Goal: Task Accomplishment & Management: Manage account settings

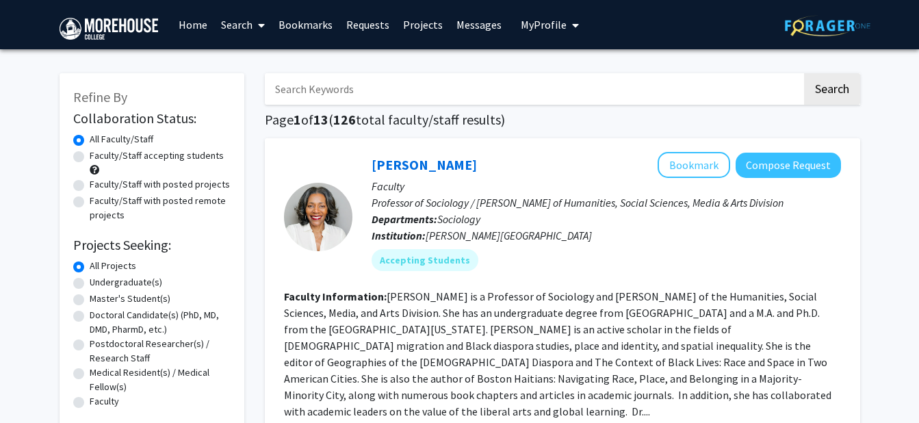
click at [543, 25] on span "My Profile" at bounding box center [544, 25] width 46 height 14
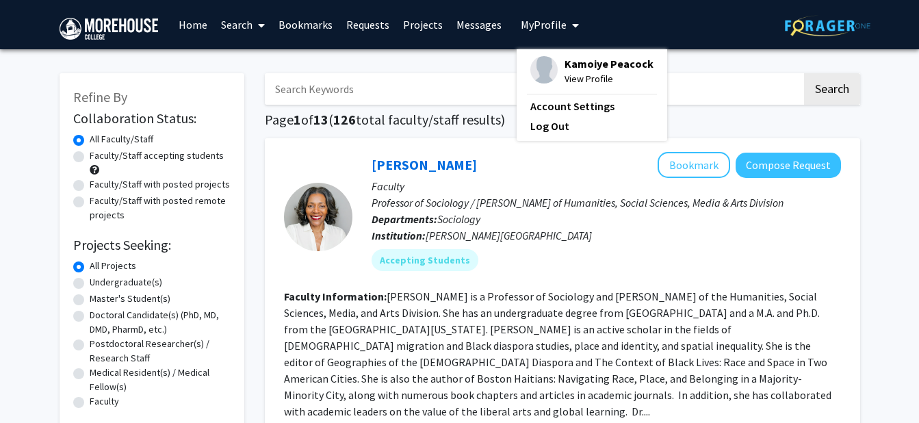
click at [551, 63] on div "Kamoiye Peacock View Profile" at bounding box center [591, 71] width 123 height 30
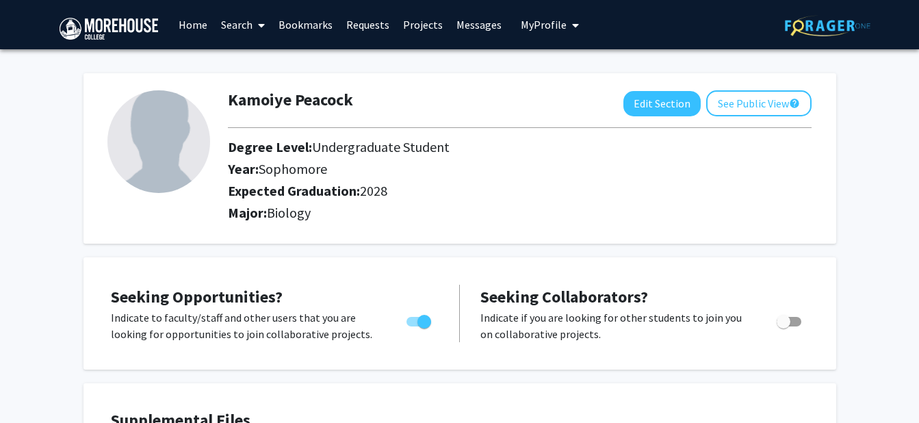
click at [532, 34] on button "My Profile" at bounding box center [550, 24] width 66 height 49
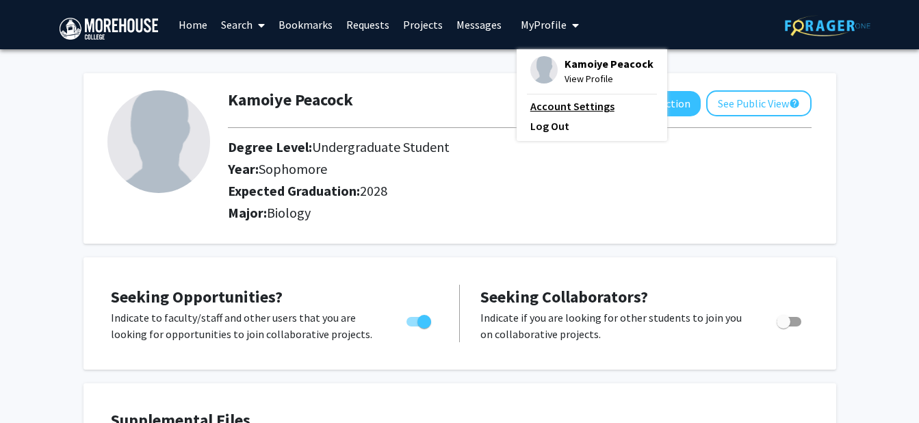
click at [556, 107] on link "Account Settings" at bounding box center [591, 106] width 123 height 16
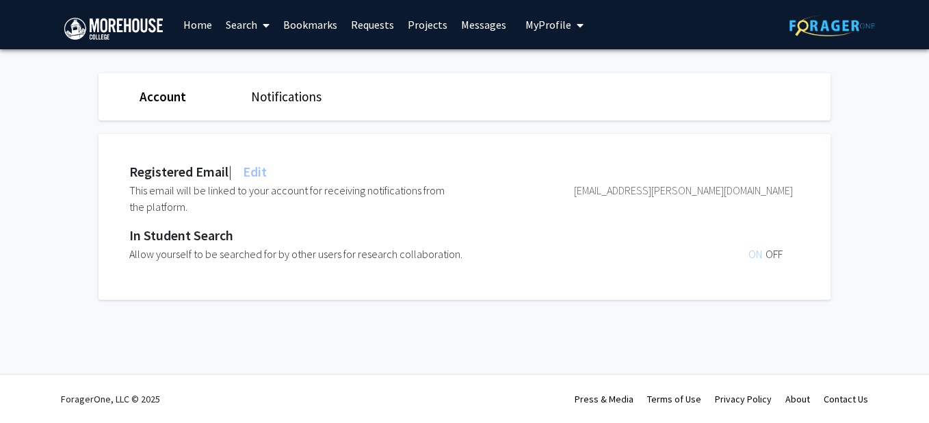
click at [751, 249] on span "ON" at bounding box center [757, 254] width 17 height 14
click at [766, 257] on span "OFF" at bounding box center [774, 254] width 17 height 14
click at [753, 256] on span "ON" at bounding box center [757, 254] width 17 height 14
click at [733, 324] on div "Account Notifications Registered Email | Edit This email will be linked to your…" at bounding box center [465, 189] width 732 height 281
click at [296, 102] on link "Notifications" at bounding box center [286, 96] width 70 height 16
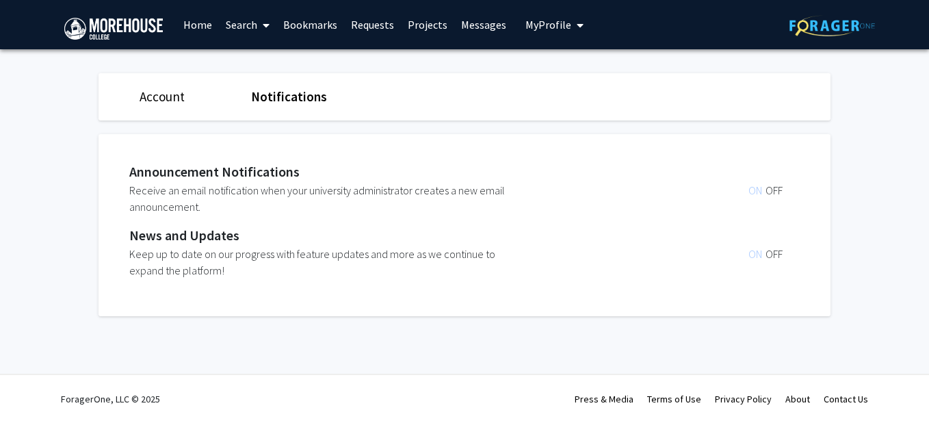
click at [161, 97] on link "Account" at bounding box center [162, 96] width 45 height 16
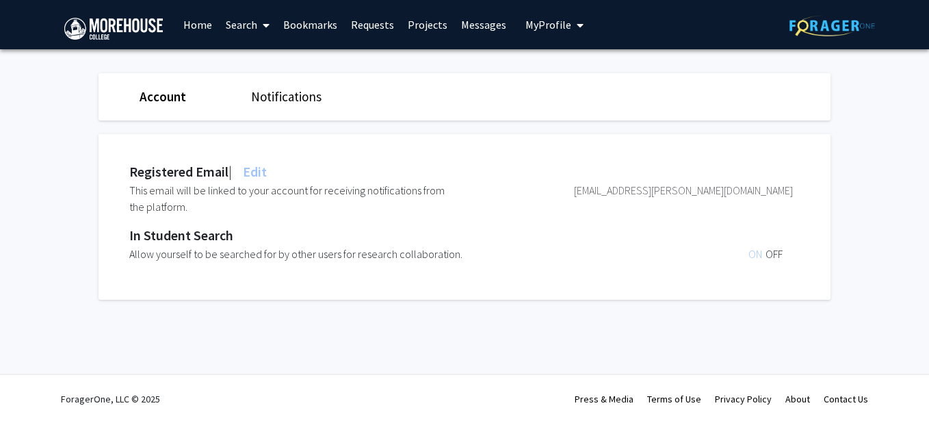
click at [525, 26] on span "My Profile" at bounding box center [548, 25] width 46 height 14
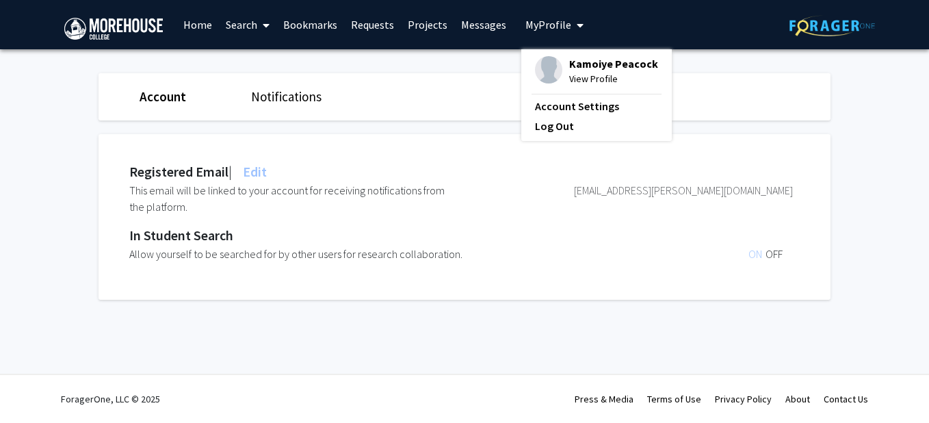
click at [546, 62] on img at bounding box center [548, 69] width 27 height 27
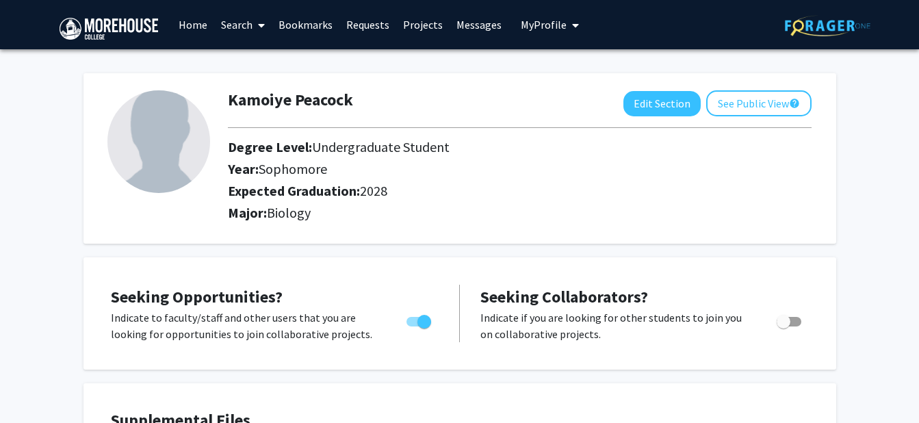
click at [753, 97] on button "See Public View help" at bounding box center [758, 103] width 105 height 26
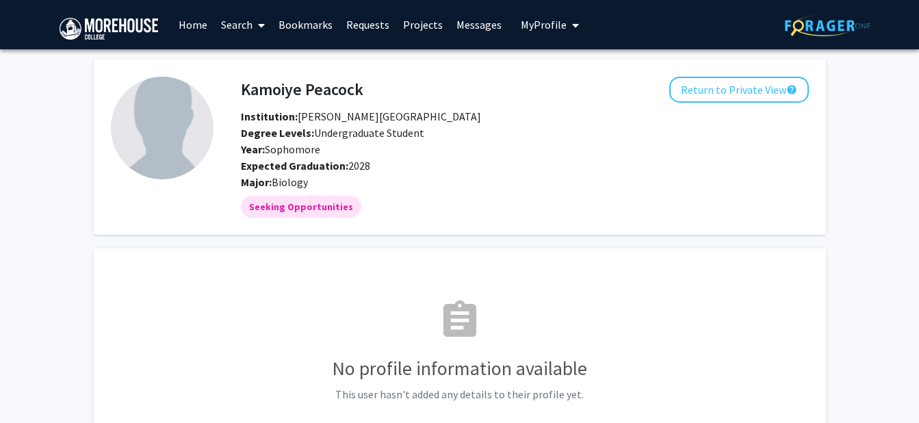
click at [450, 104] on div "Kamoiye Peacock Return to Private View help Institution: [PERSON_NAME][GEOGRAPH…" at bounding box center [525, 134] width 588 height 114
